Goal: Check status

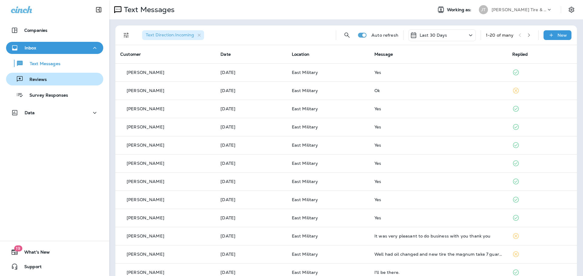
click at [28, 75] on div "Reviews" at bounding box center [27, 79] width 38 height 9
